Goal: Task Accomplishment & Management: Manage account settings

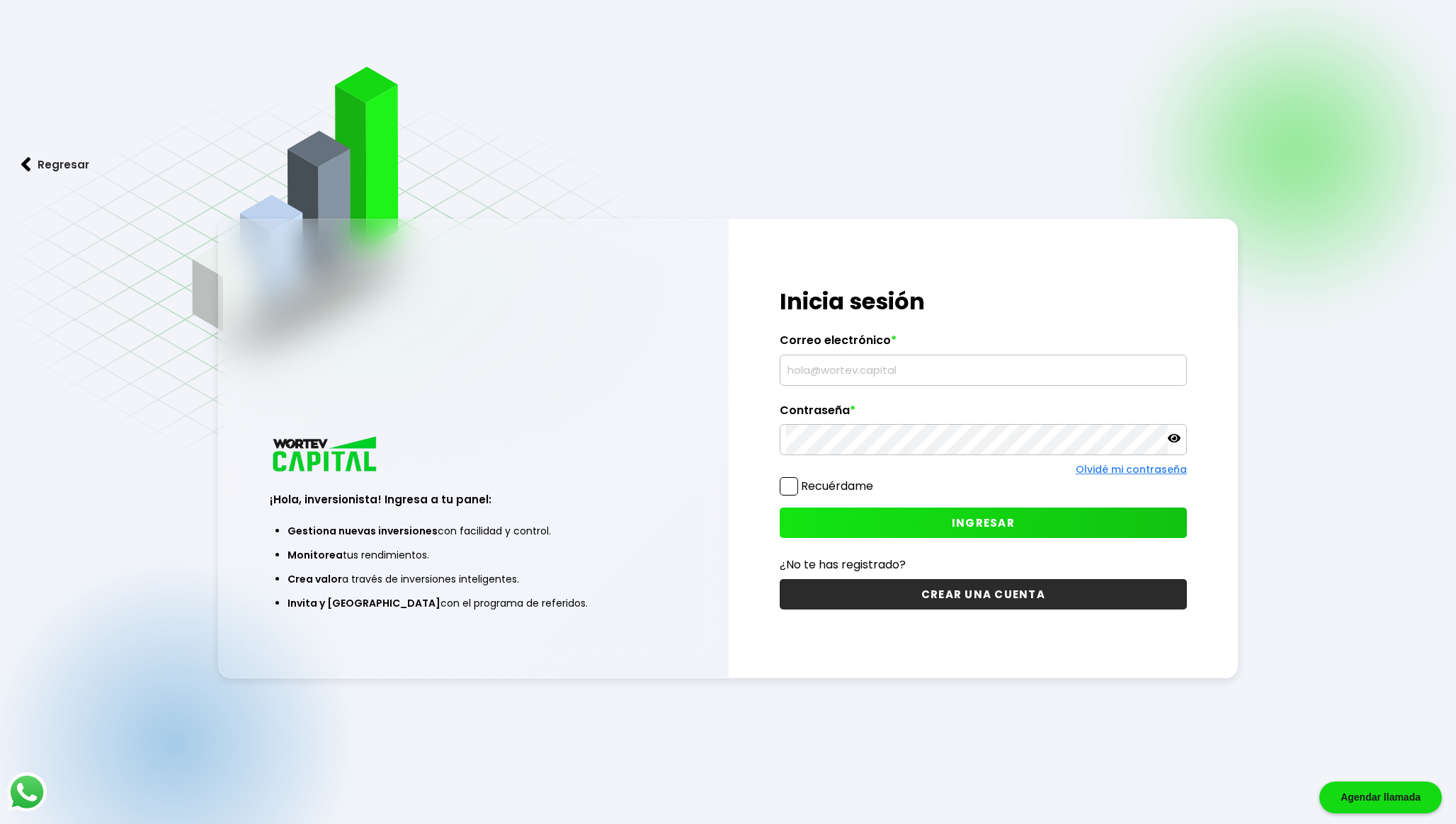
type input "[EMAIL_ADDRESS][DOMAIN_NAME]"
click at [891, 514] on button "INGRESAR" at bounding box center [984, 523] width 408 height 31
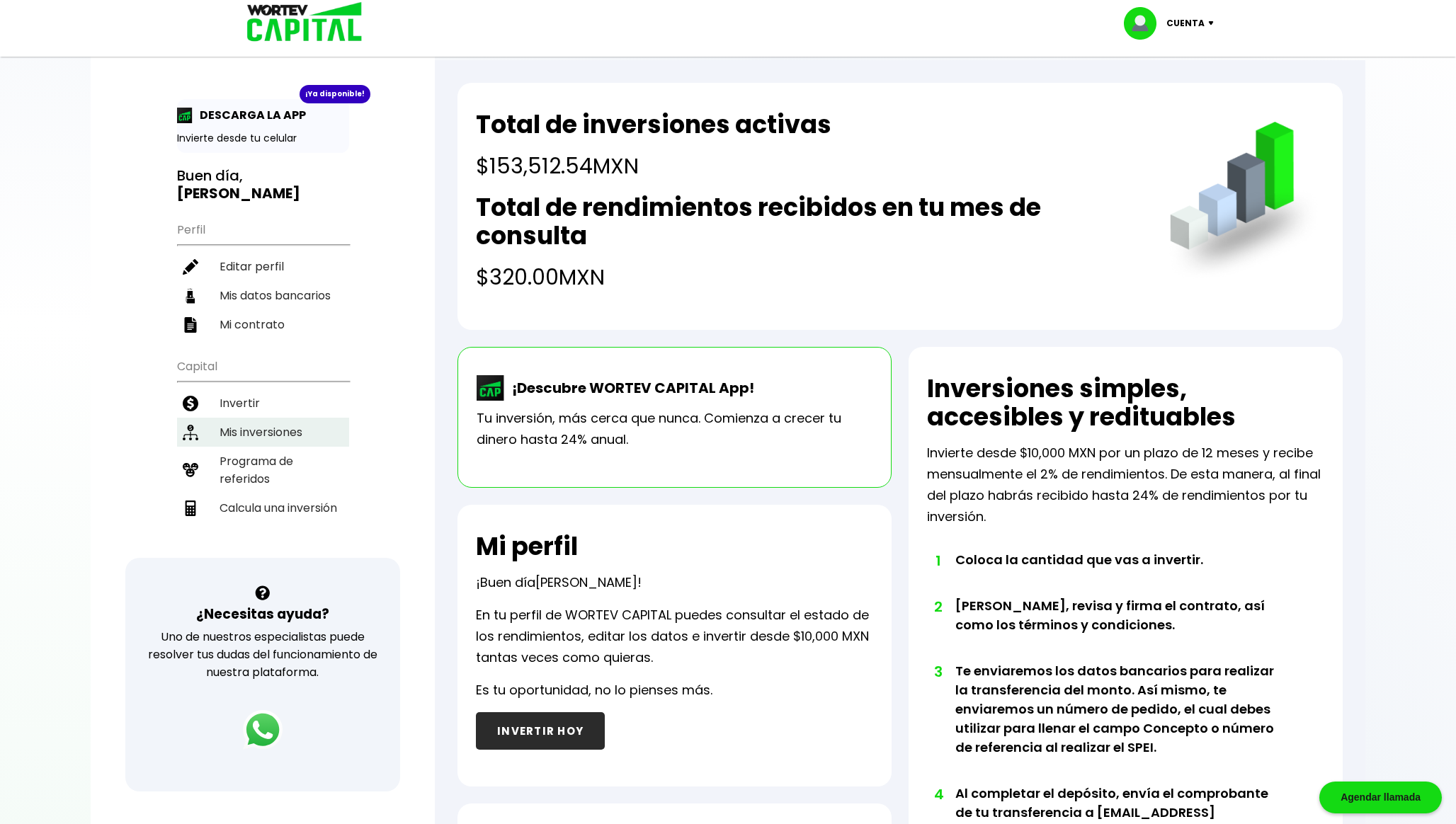
click at [257, 431] on li "Mis inversiones" at bounding box center [263, 433] width 172 height 29
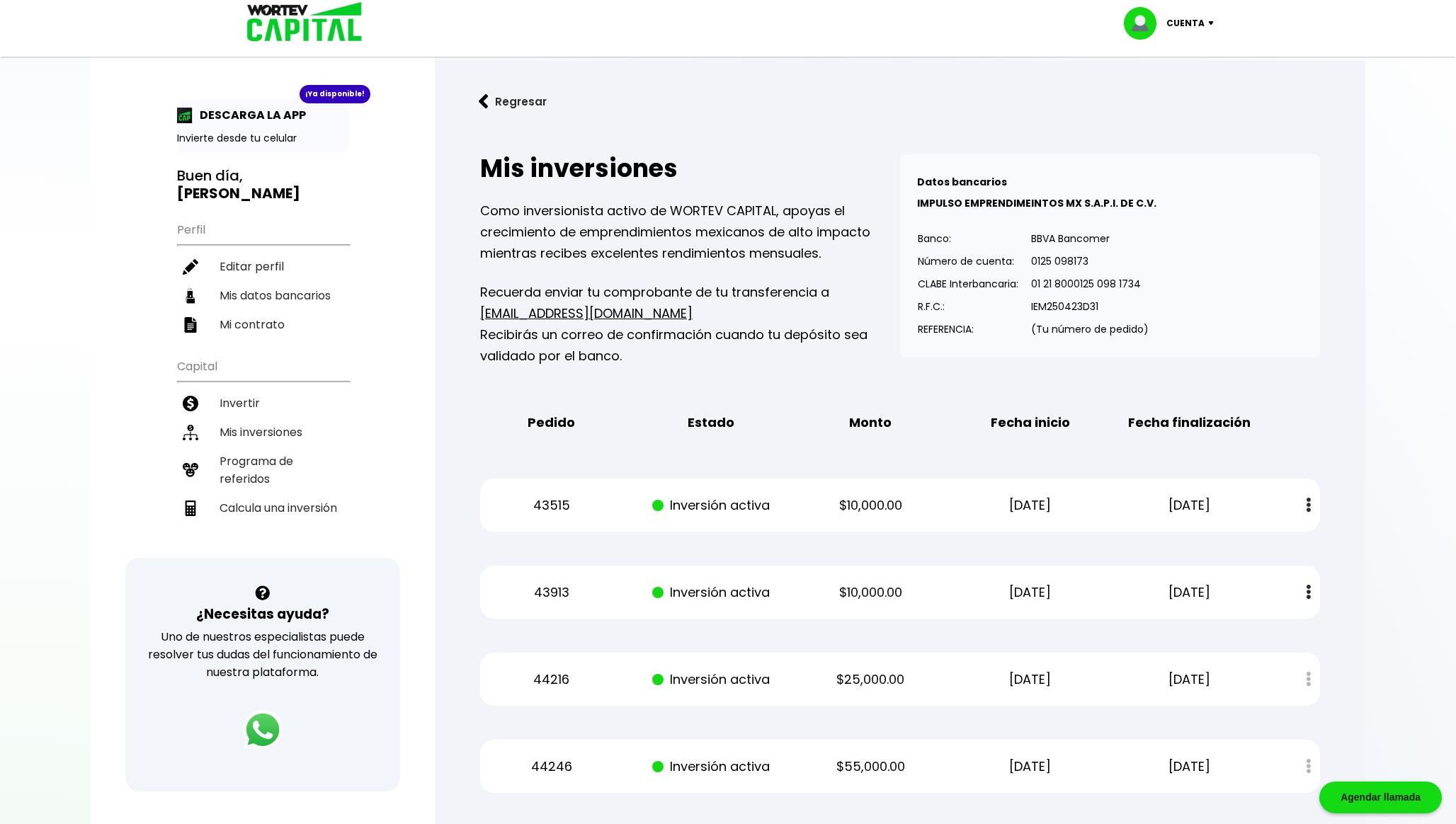
click at [496, 107] on button "Regresar" at bounding box center [513, 101] width 111 height 37
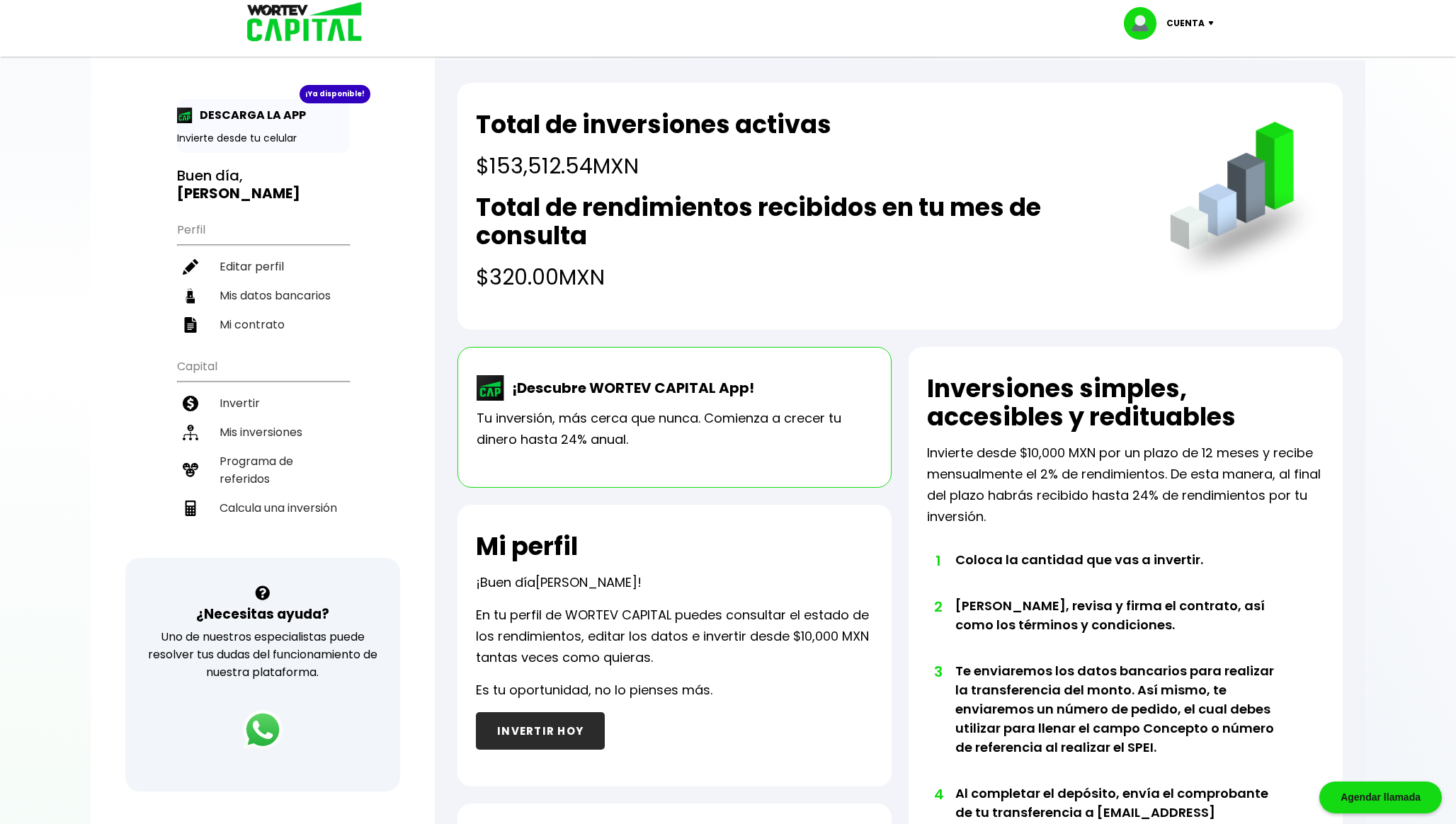
click at [515, 264] on h4 "$320.00 MXN" at bounding box center [809, 277] width 665 height 32
click at [243, 112] on p "DESCARGA LA APP" at bounding box center [249, 114] width 113 height 17
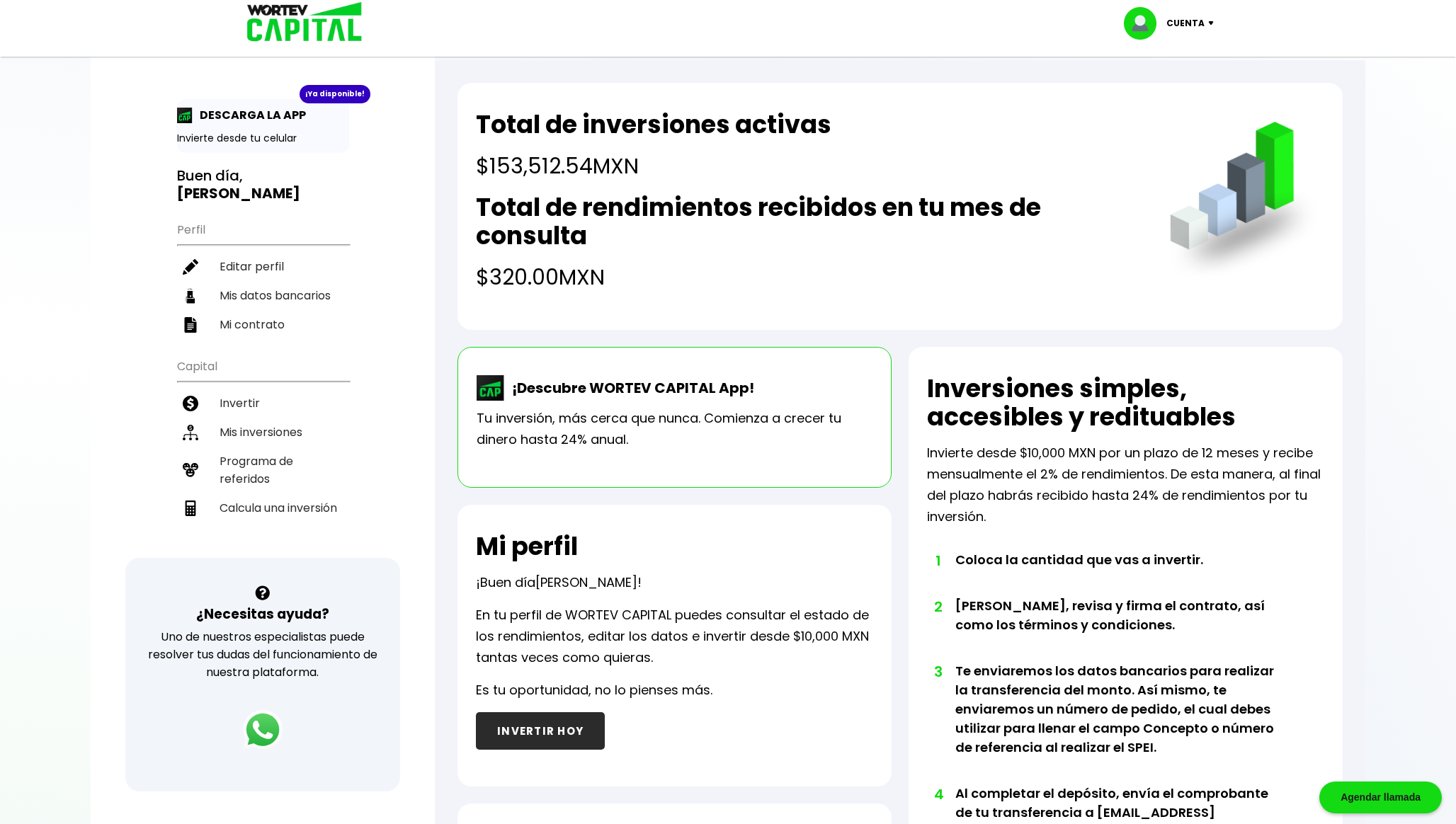
click at [229, 138] on p "Invierte desde tu celular" at bounding box center [263, 137] width 172 height 14
click at [314, 396] on li "Invertir" at bounding box center [263, 403] width 172 height 29
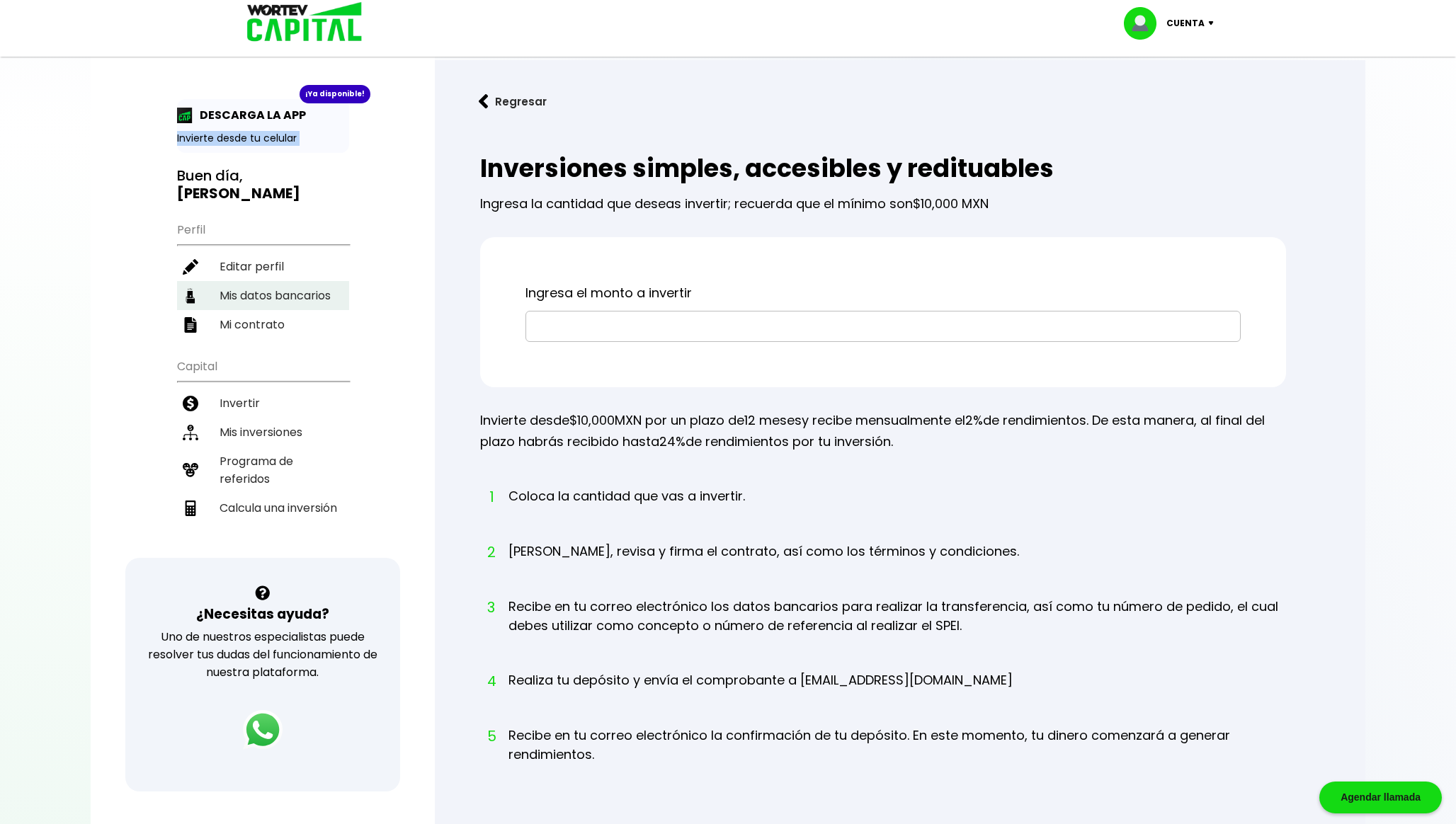
click at [276, 294] on li "Mis datos bancarios" at bounding box center [263, 295] width 172 height 29
select select "Santander"
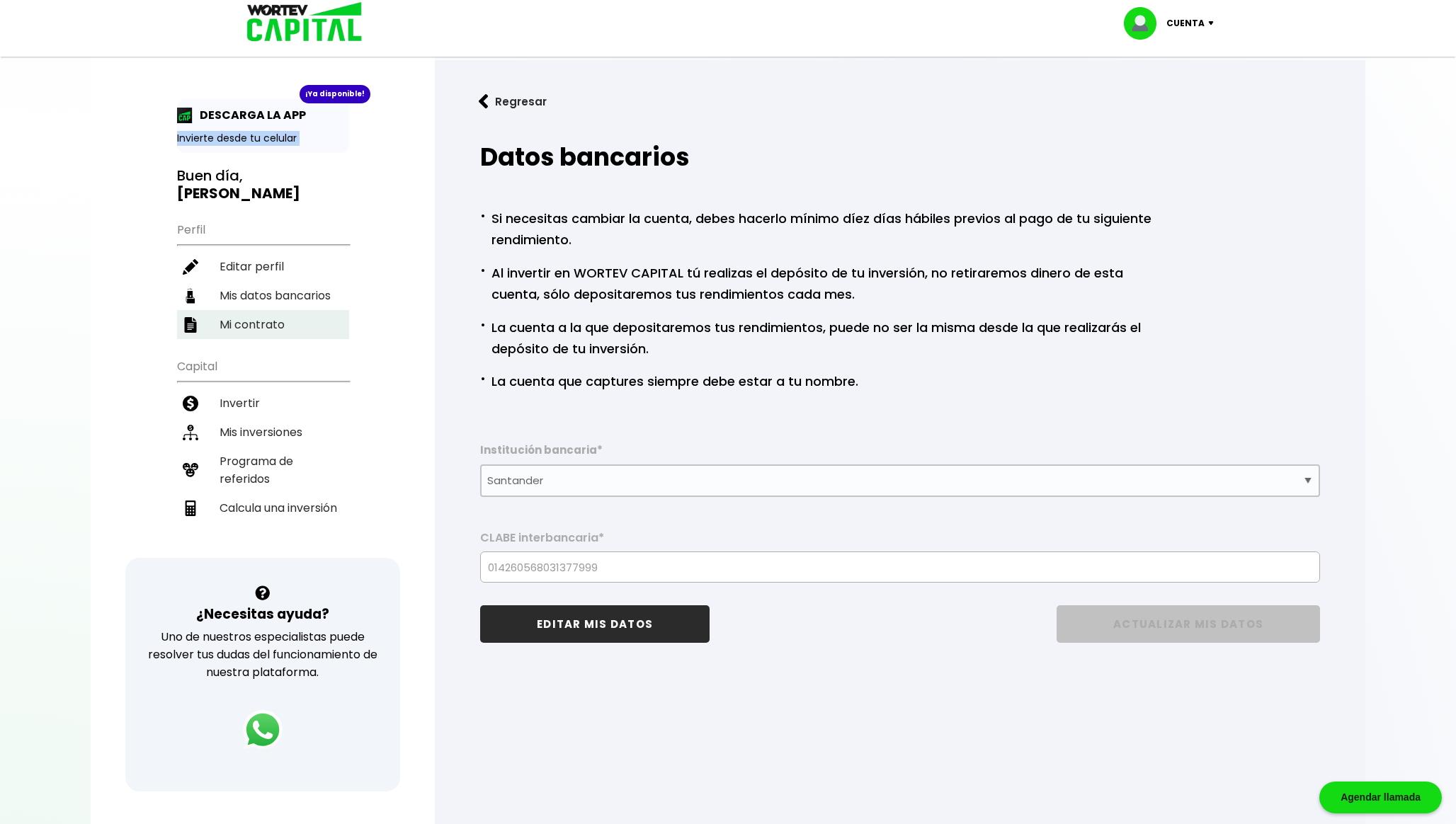
click at [275, 326] on li "Mi contrato" at bounding box center [263, 325] width 172 height 29
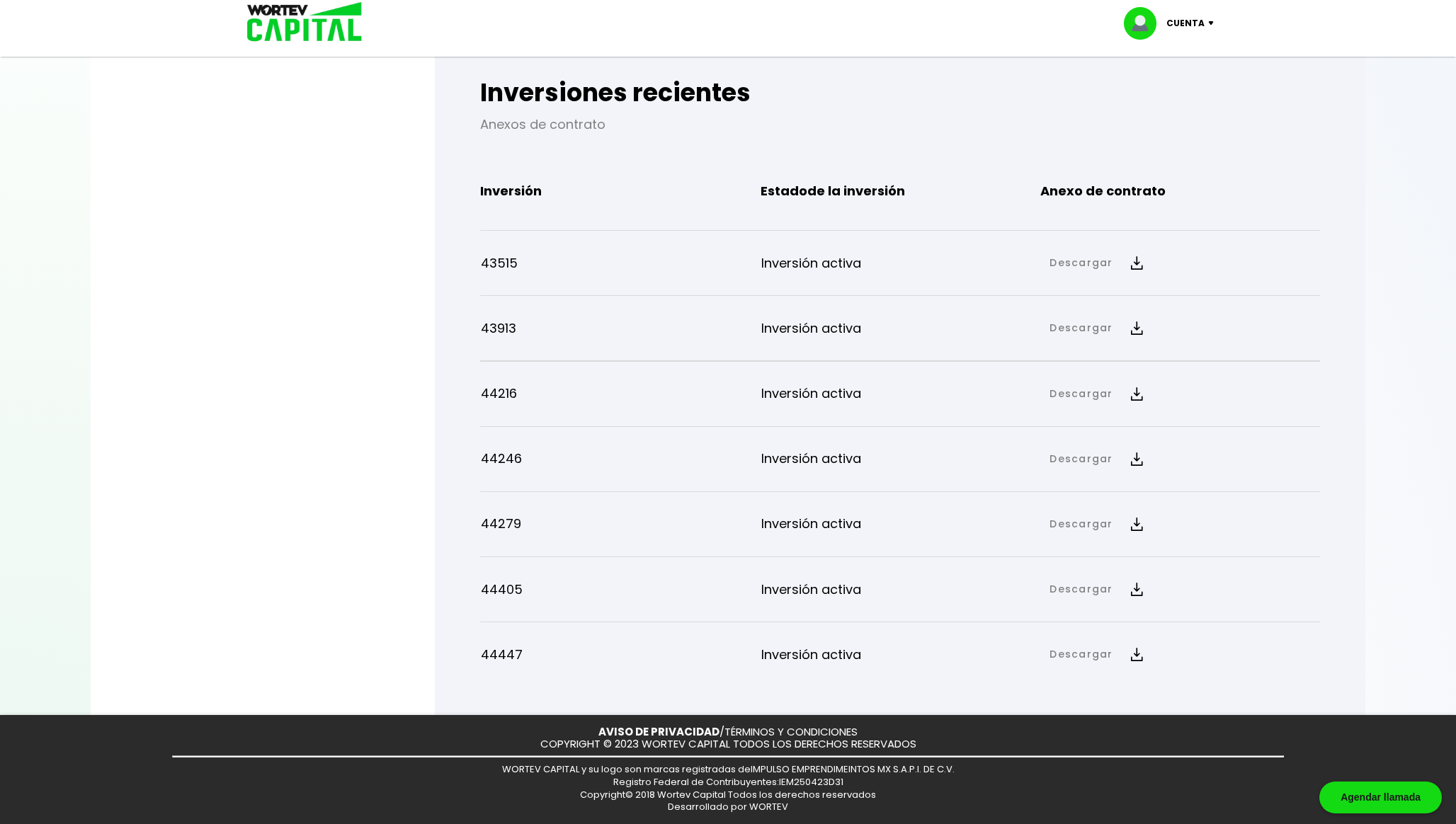
scroll to position [742, 0]
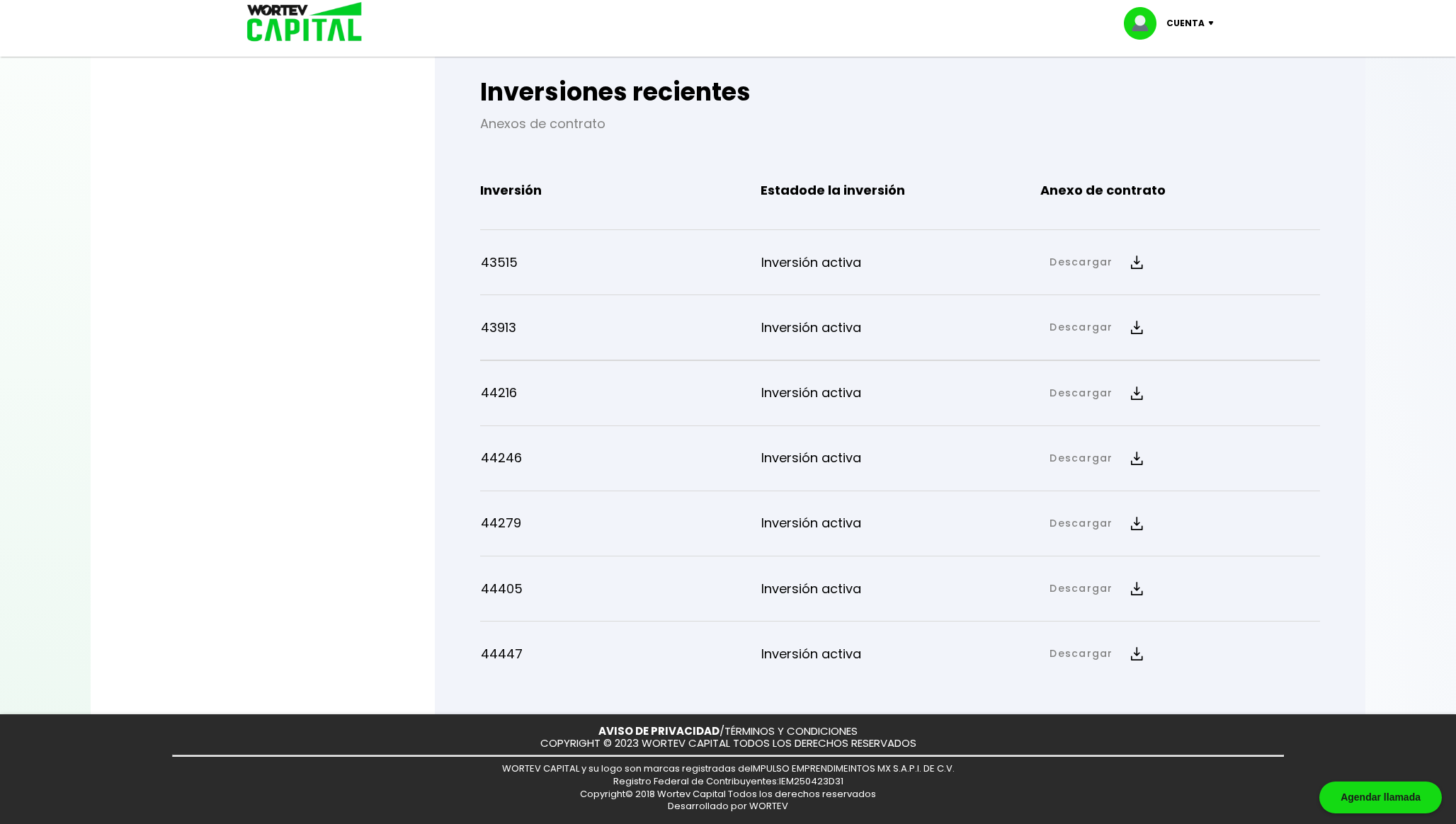
click at [1134, 262] on img at bounding box center [1137, 262] width 13 height 13
click at [1217, 312] on link "Anexo de contrato" at bounding box center [1207, 311] width 105 height 17
click at [1093, 331] on link "Descargar" at bounding box center [1082, 327] width 63 height 14
click at [1161, 372] on link "Anexo de contrato" at bounding box center [1207, 376] width 105 height 17
click at [1123, 395] on button "Descargar" at bounding box center [1096, 393] width 109 height 31
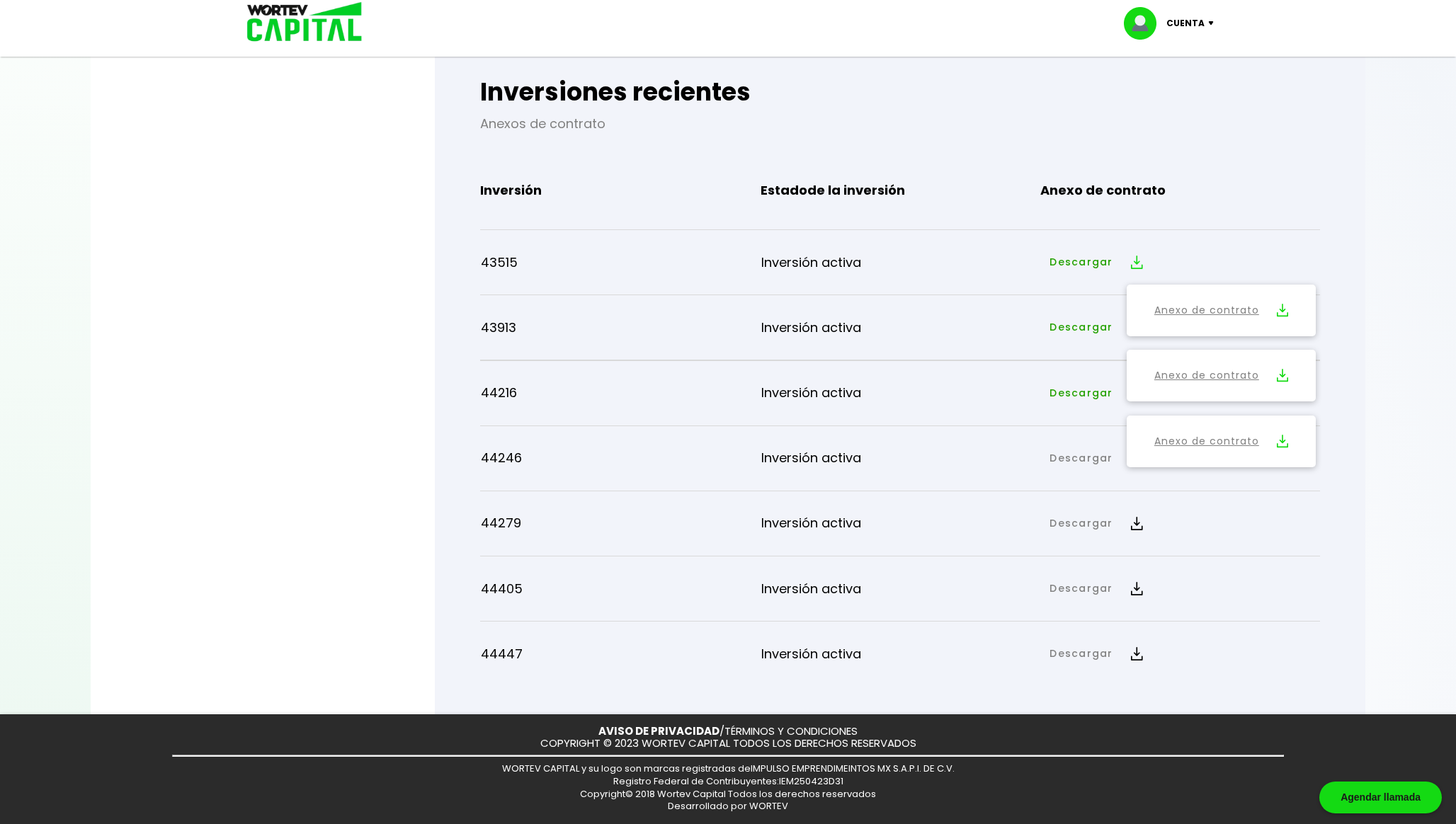
click at [1163, 442] on link "Anexo de contrato" at bounding box center [1207, 441] width 105 height 17
click at [1115, 460] on button "Descargar" at bounding box center [1096, 459] width 109 height 31
click at [1142, 496] on button "Anexo de contrato" at bounding box center [1221, 507] width 176 height 39
click at [1082, 526] on link "Descargar" at bounding box center [1082, 523] width 63 height 14
click at [1143, 566] on button "Anexo de contrato" at bounding box center [1221, 572] width 176 height 39
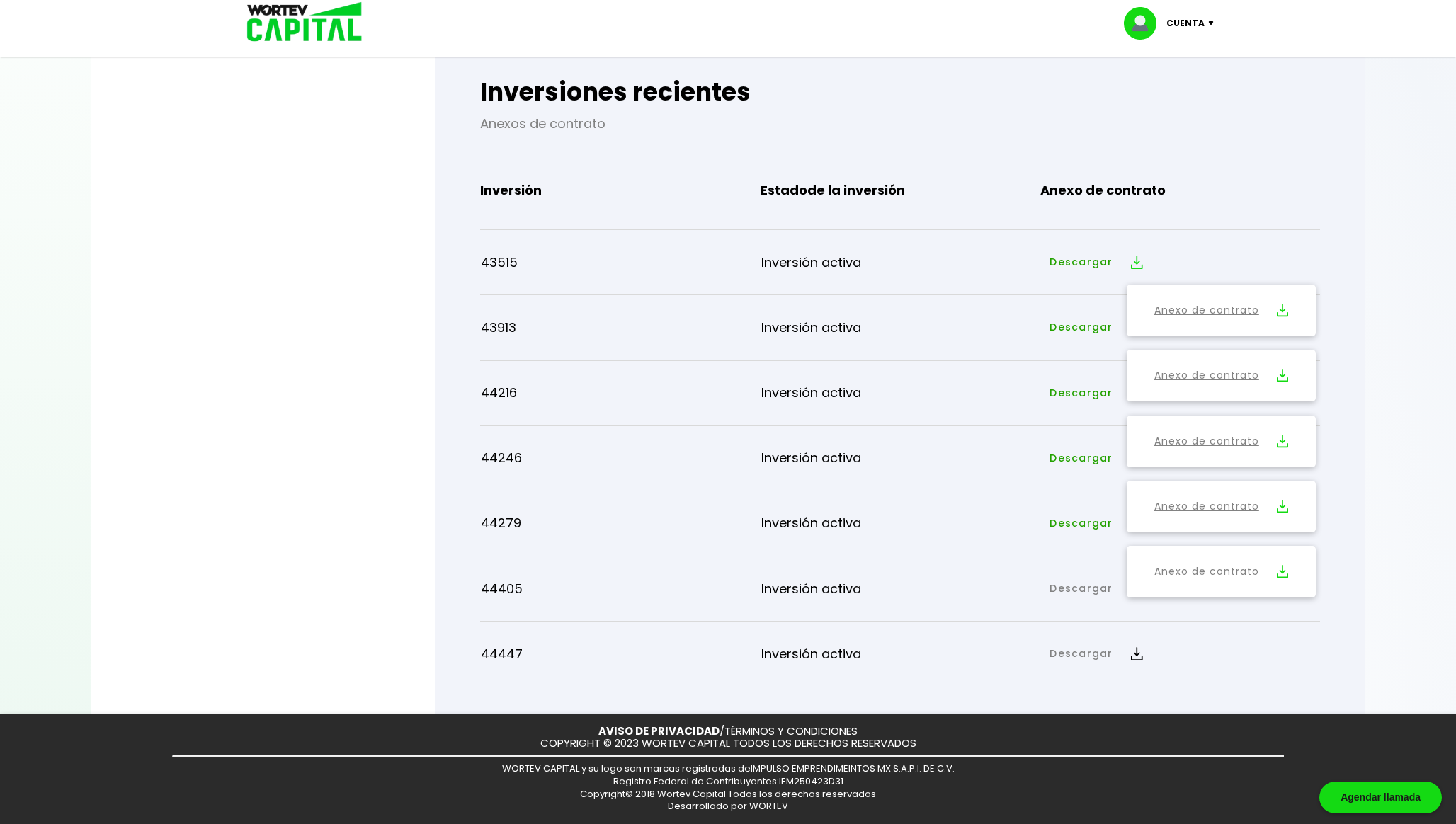
click at [1094, 595] on link "Descargar" at bounding box center [1082, 588] width 63 height 14
click at [1152, 633] on button "Anexo de contrato" at bounding box center [1221, 637] width 176 height 39
click at [1088, 650] on link "Descargar" at bounding box center [1082, 654] width 63 height 14
click at [1162, 698] on link "Anexo de contrato" at bounding box center [1207, 702] width 105 height 17
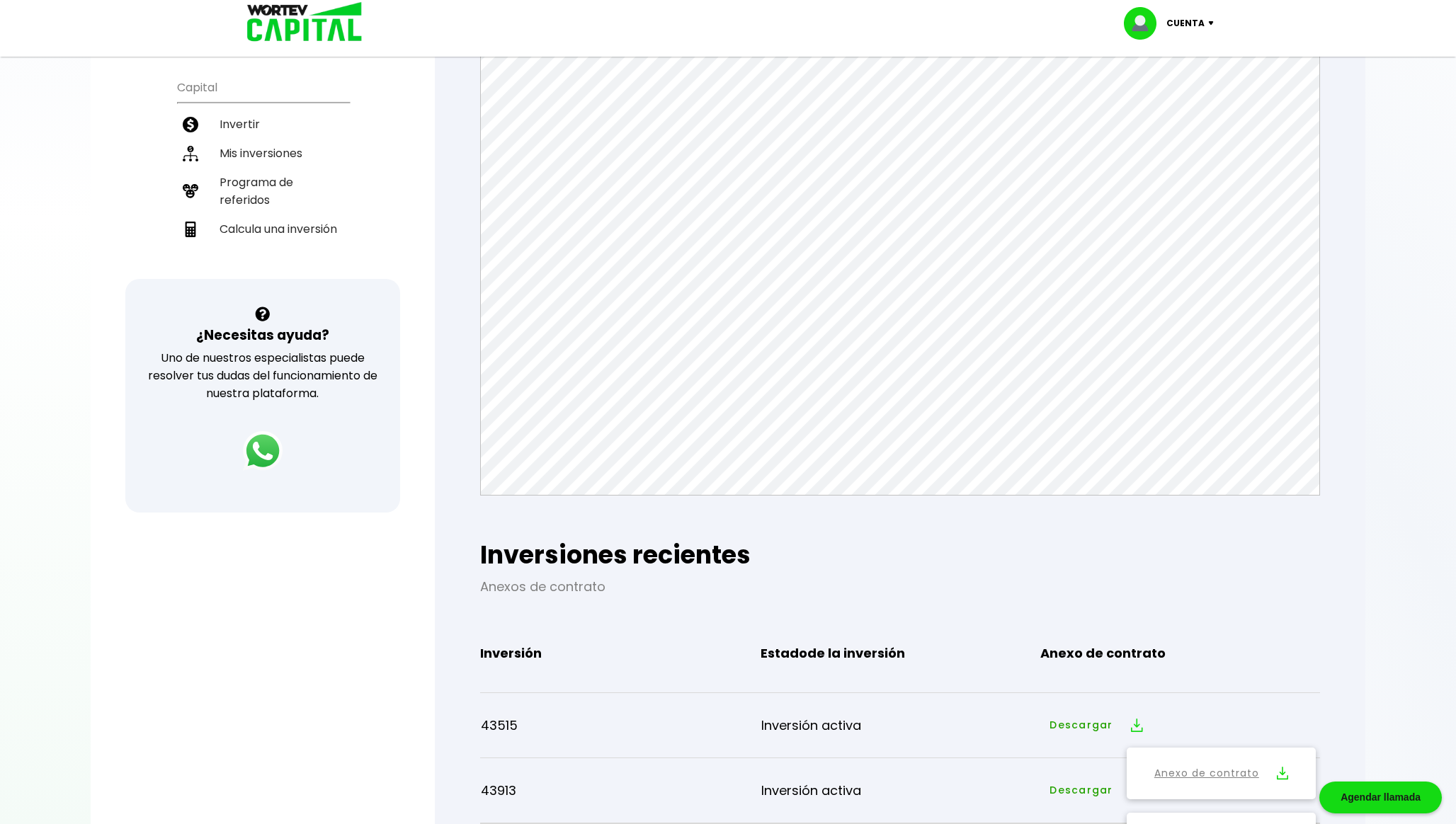
scroll to position [0, 0]
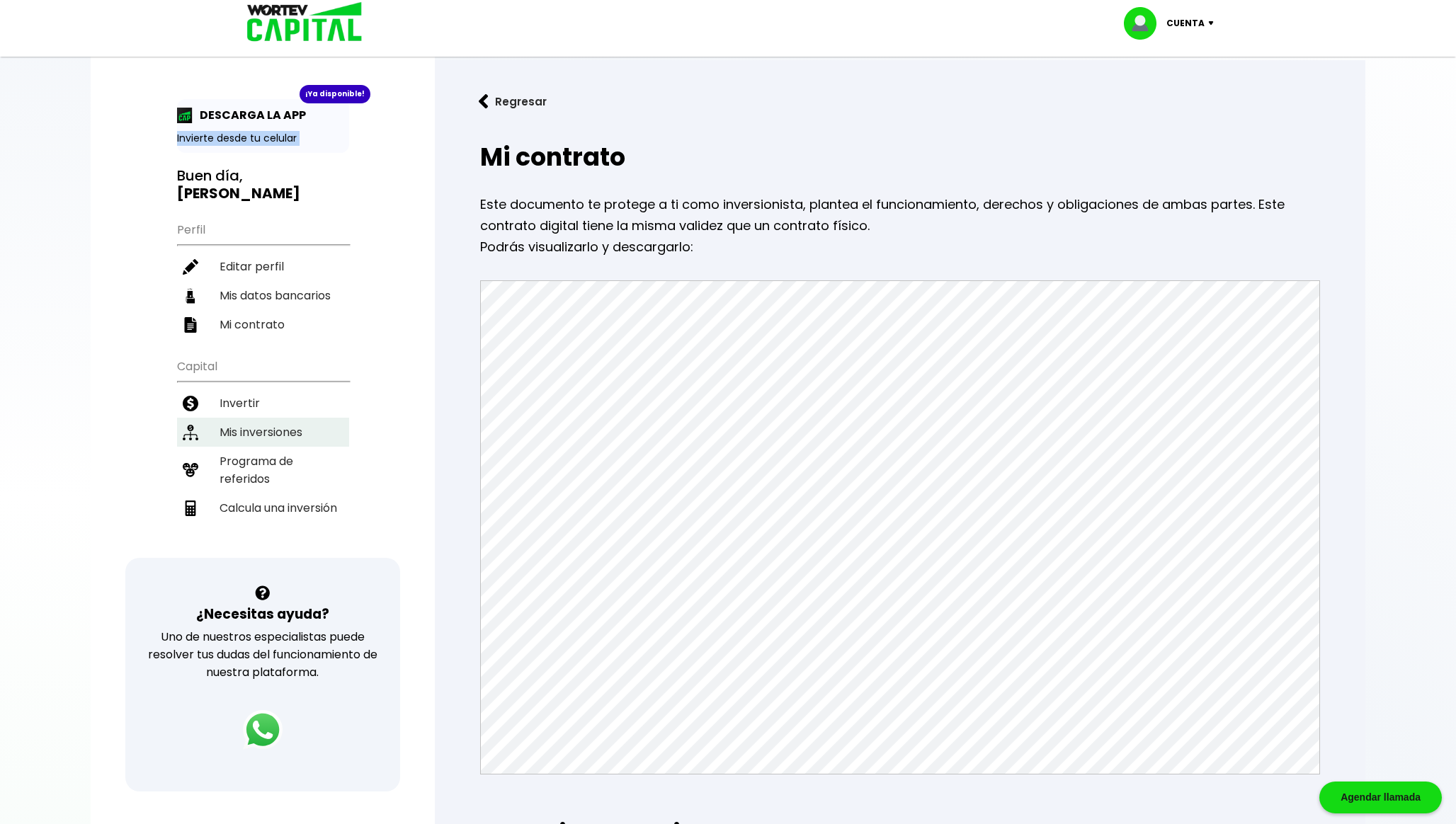
click at [267, 423] on li "Mis inversiones" at bounding box center [263, 433] width 172 height 29
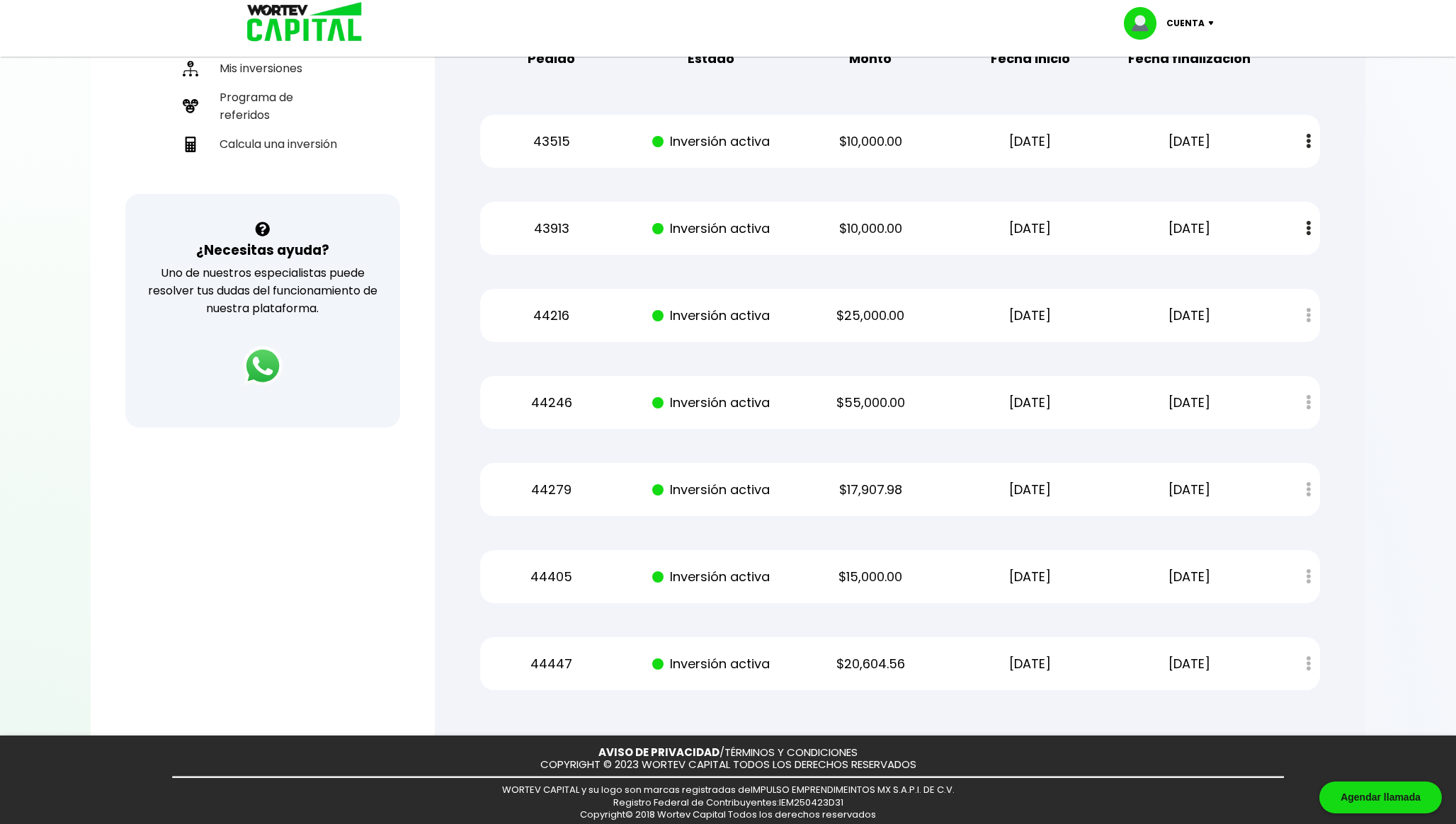
scroll to position [383, 0]
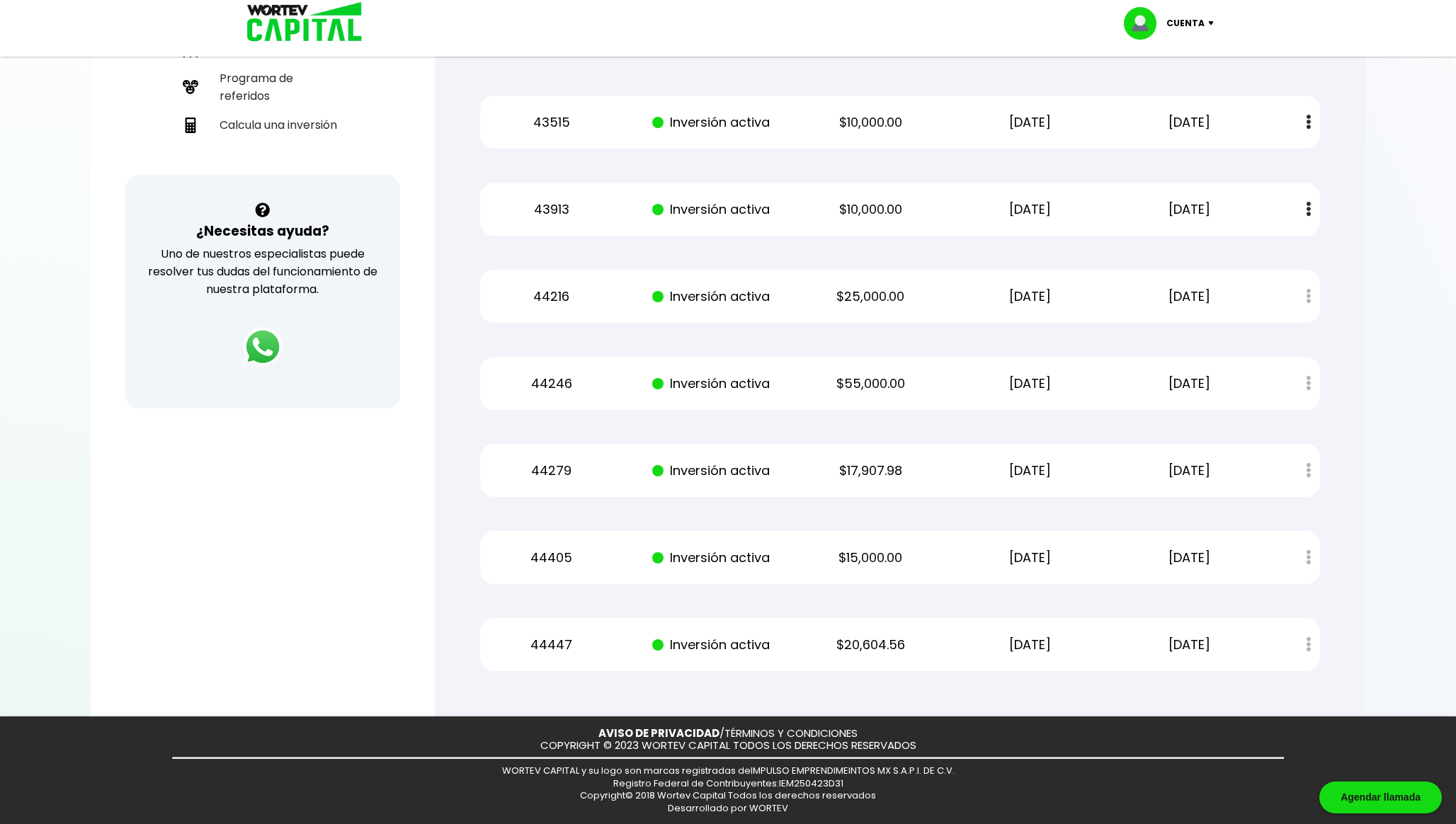
click at [723, 131] on div "43515 Inversión activa $10,000.00 [DATE] [DATE] Estado de cuenta" at bounding box center [900, 121] width 841 height 53
click at [715, 205] on p "Inversión activa" at bounding box center [712, 210] width 135 height 21
click at [694, 279] on div "44216 Inversión activa $25,000.00 [DATE] [DATE] Estado de cuenta" at bounding box center [900, 296] width 841 height 53
click at [684, 361] on div "44246 Inversión activa $55,000.00 [DATE] [DATE] Estado de cuenta" at bounding box center [900, 383] width 841 height 53
click at [687, 467] on p "Inversión activa" at bounding box center [712, 471] width 135 height 21
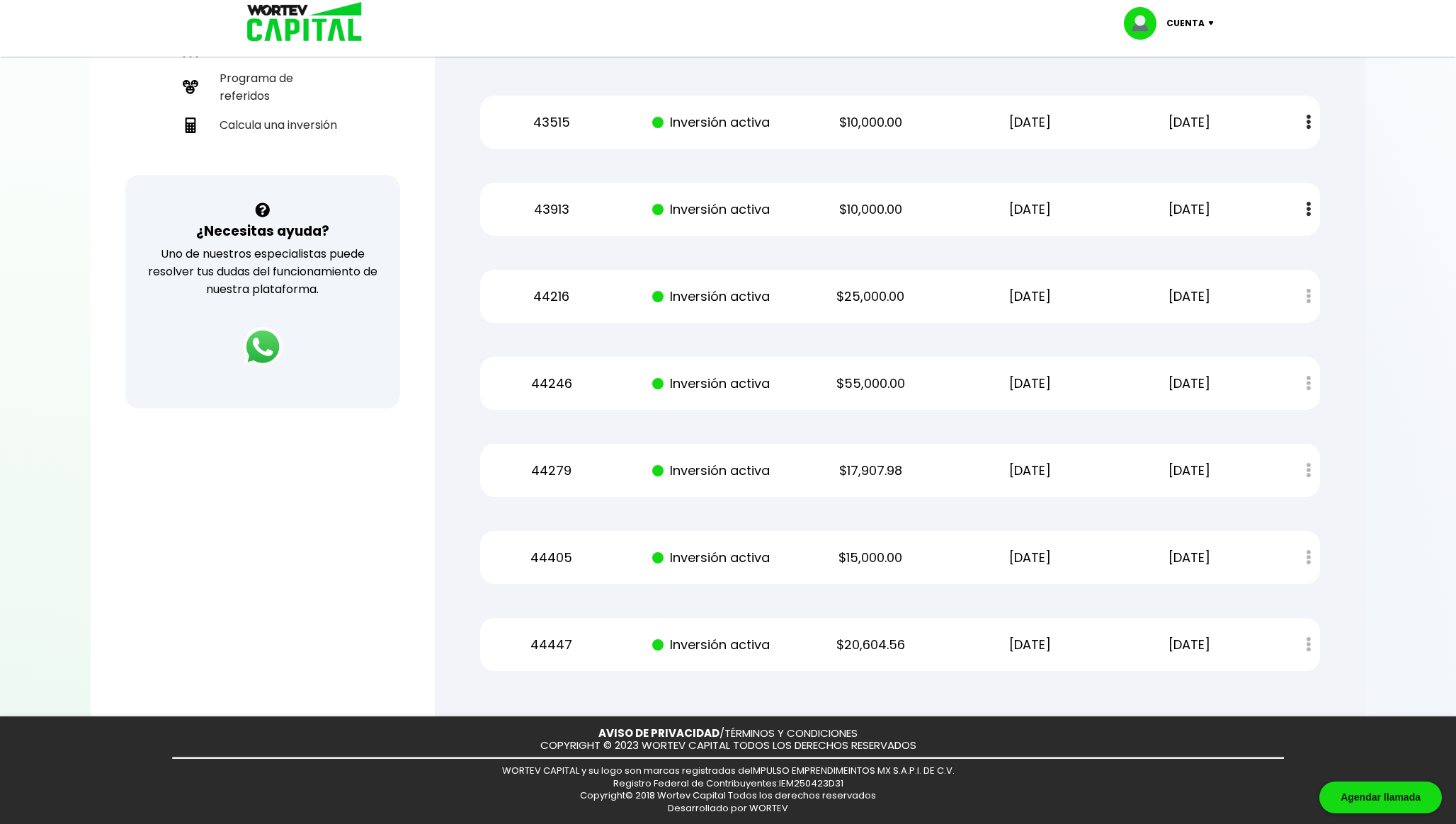
click at [699, 566] on p "Inversión activa" at bounding box center [712, 558] width 135 height 21
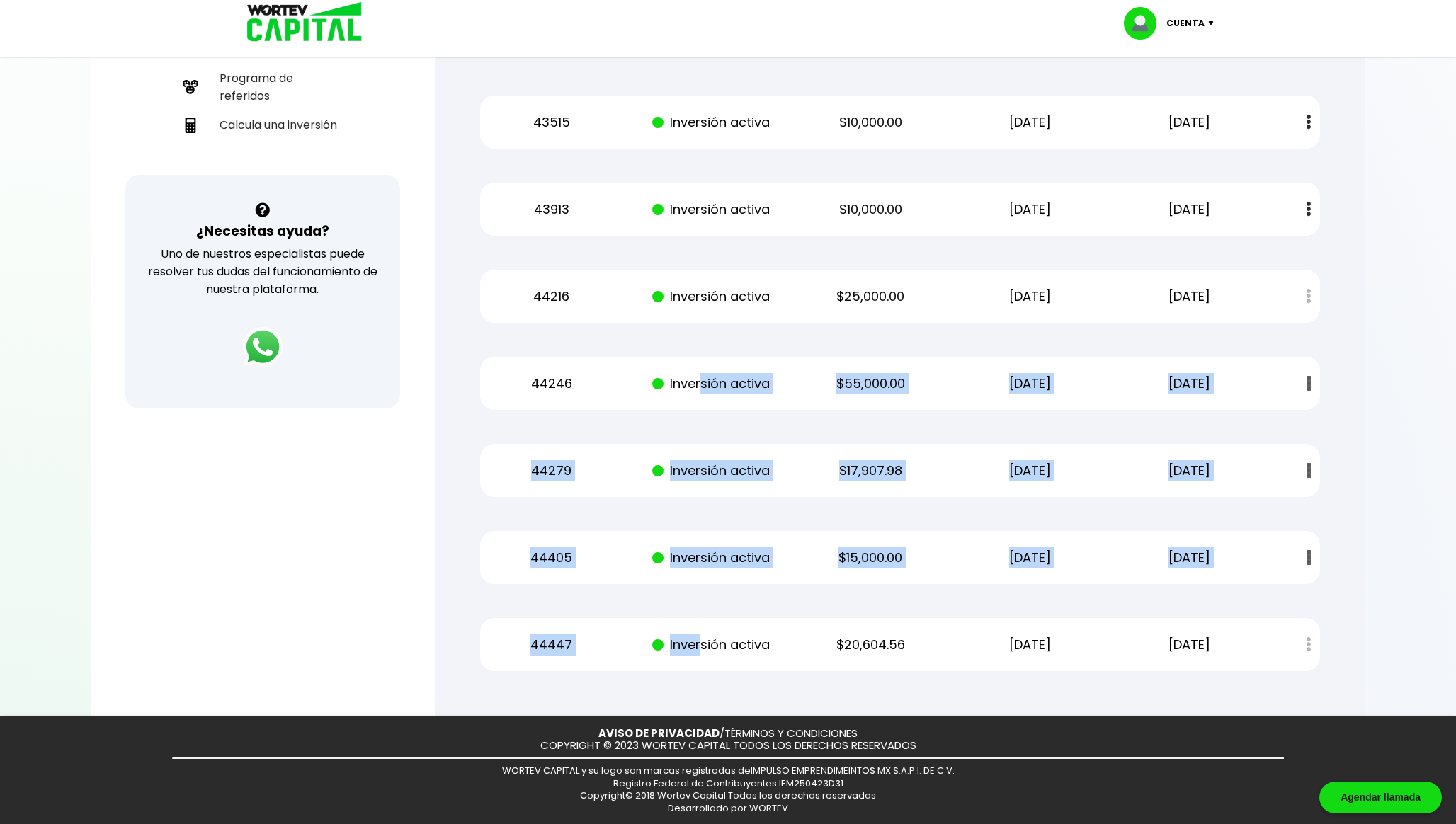
drag, startPoint x: 699, startPoint y: 500, endPoint x: 723, endPoint y: 314, distance: 187.5
click at [719, 323] on div "Mis inversiones Como inversionista activo de WORTEV CAPITAL, apoyas el crecimie…" at bounding box center [900, 221] width 886 height 945
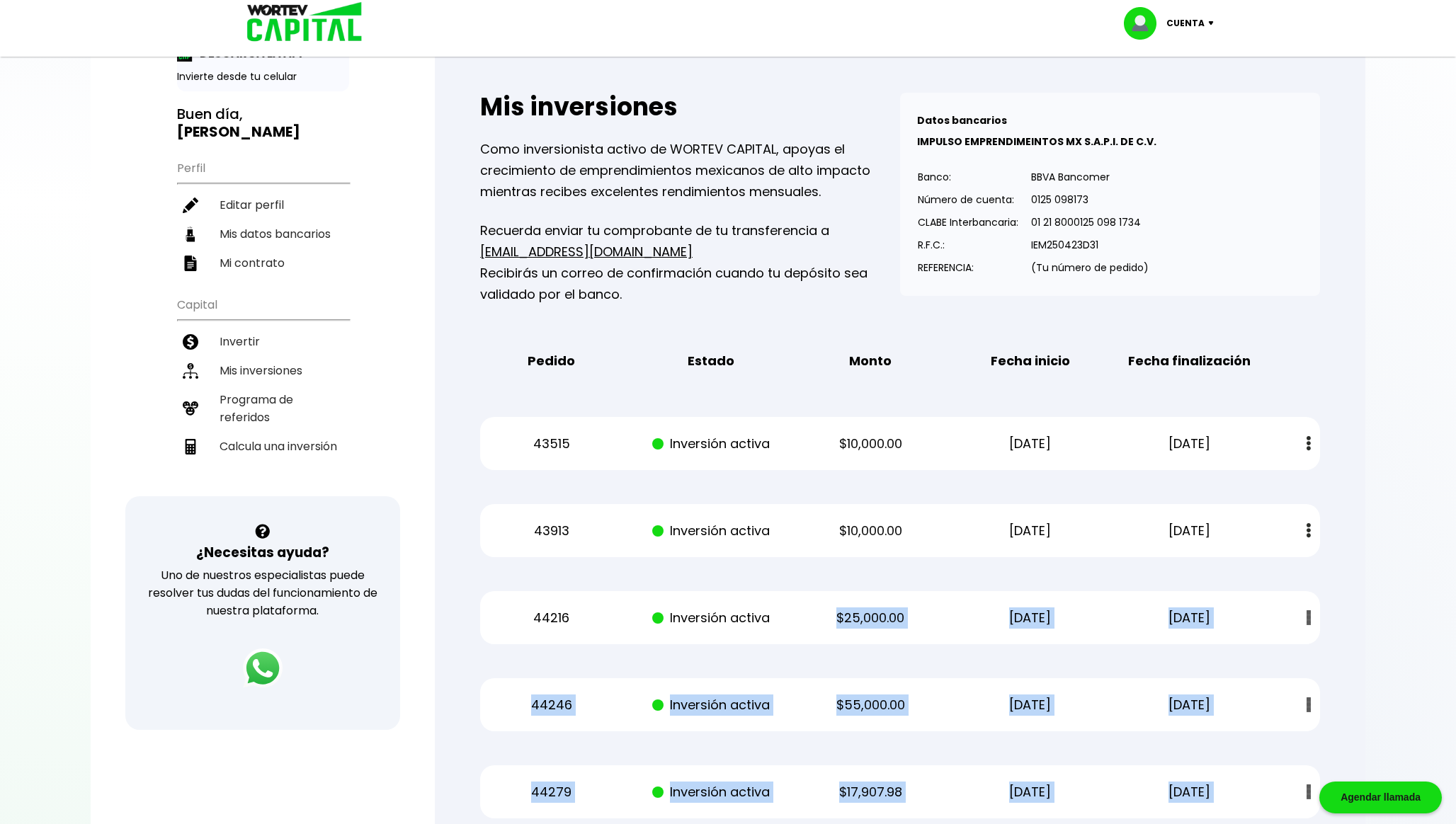
scroll to position [0, 0]
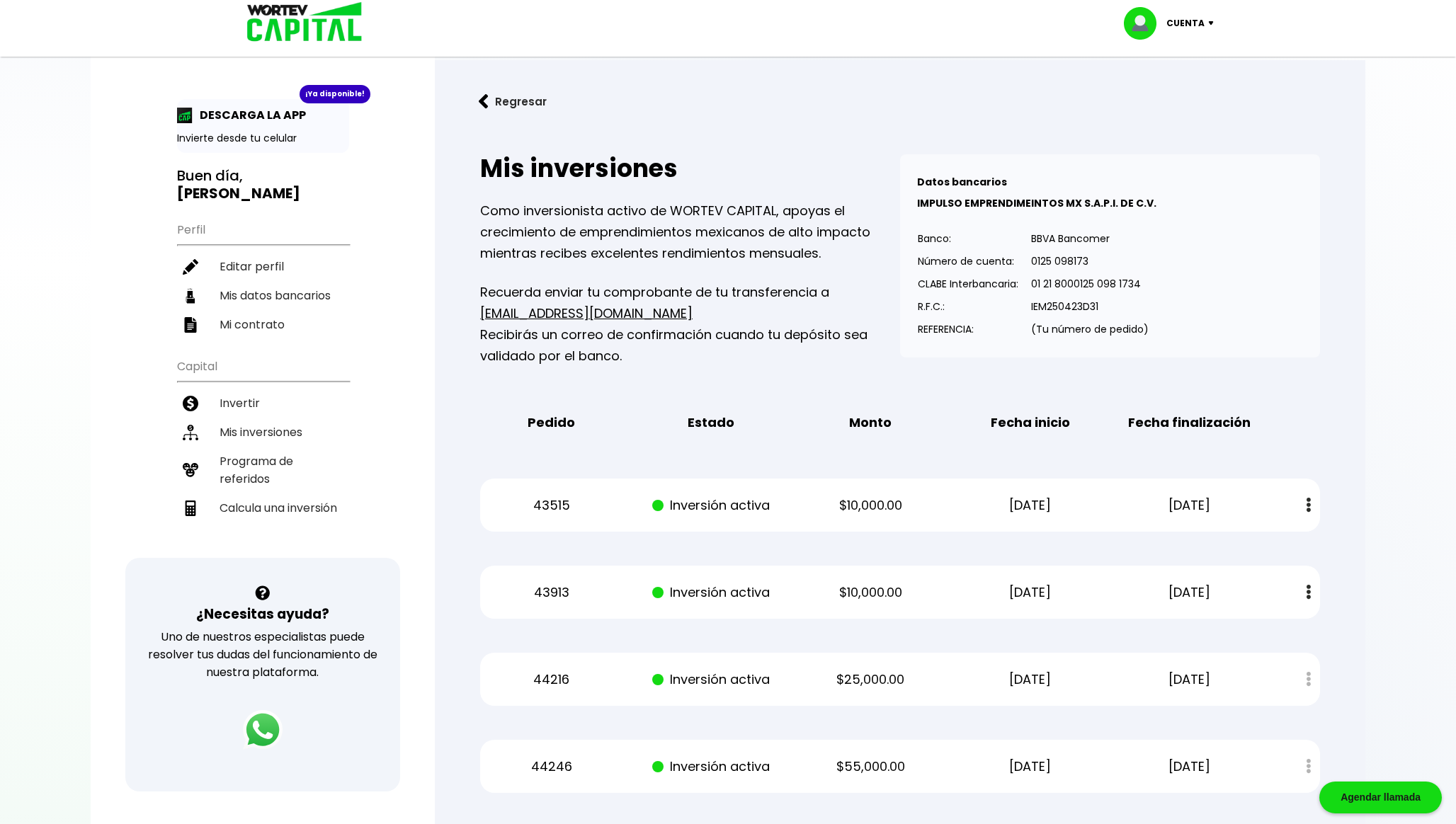
click at [1184, 14] on p "Cuenta" at bounding box center [1186, 23] width 38 height 21
click at [1175, 95] on li "Cerrar sesión" at bounding box center [1171, 94] width 113 height 29
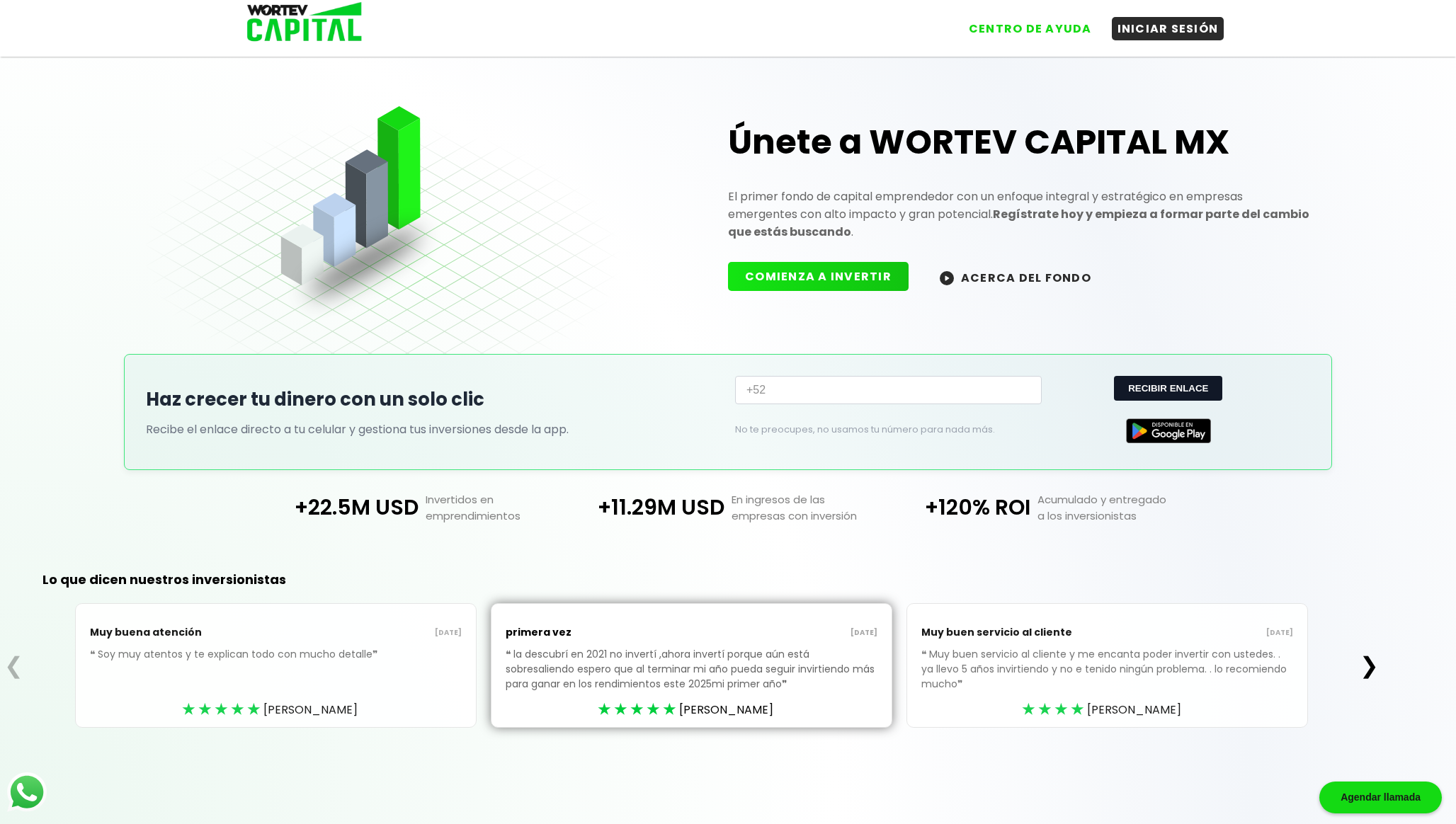
click at [303, 658] on p "❝ Soy muy atentos y te explican todo con mucho detalle ❞" at bounding box center [276, 665] width 372 height 37
click at [399, 636] on p "[DATE]" at bounding box center [369, 634] width 187 height 12
